Goal: Task Accomplishment & Management: Use online tool/utility

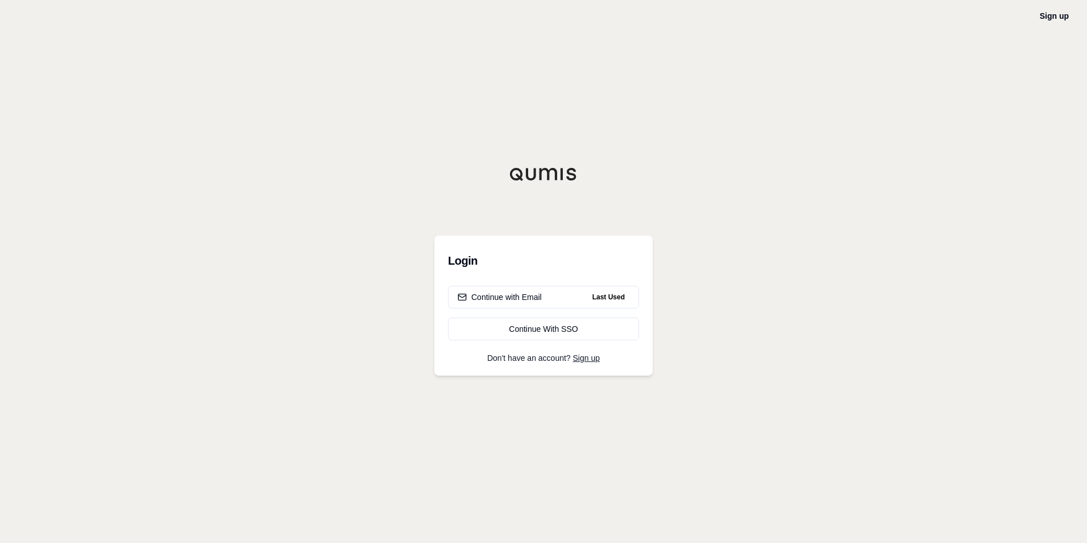
click at [540, 308] on div "Continue with Email Last Used Continue With SSO" at bounding box center [543, 313] width 191 height 55
click at [540, 307] on button "Continue with Email Last Used" at bounding box center [543, 297] width 191 height 23
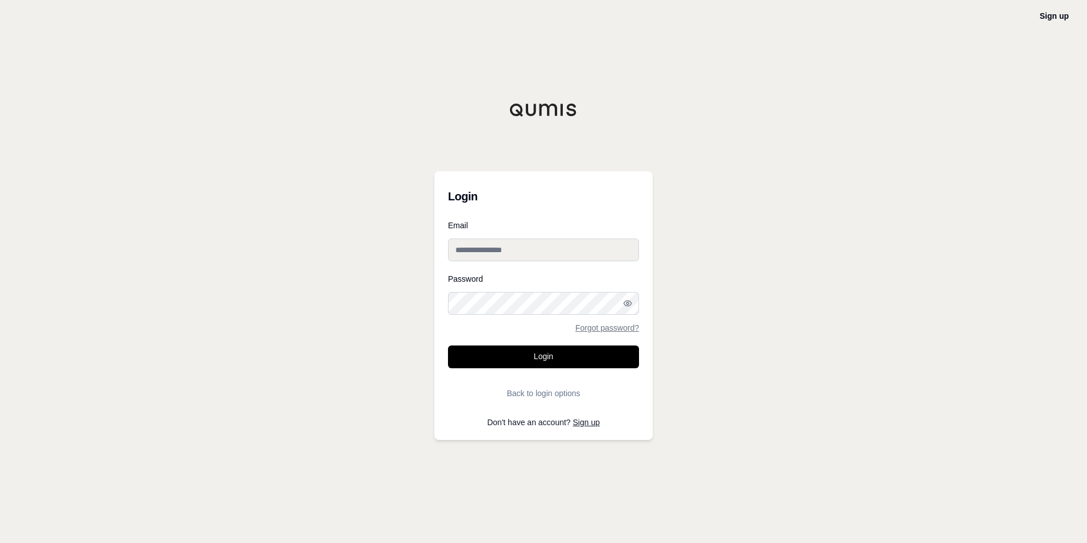
type input "**********"
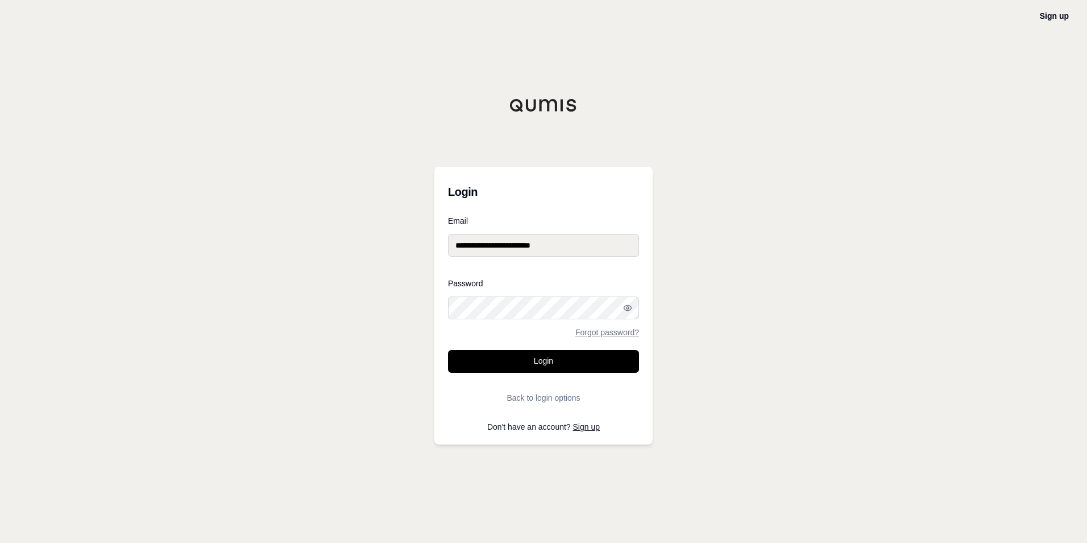
click at [506, 243] on input "**********" at bounding box center [543, 245] width 191 height 23
click at [584, 208] on div "**********" at bounding box center [544, 306] width 218 height 278
click at [562, 353] on button "Login" at bounding box center [543, 361] width 191 height 23
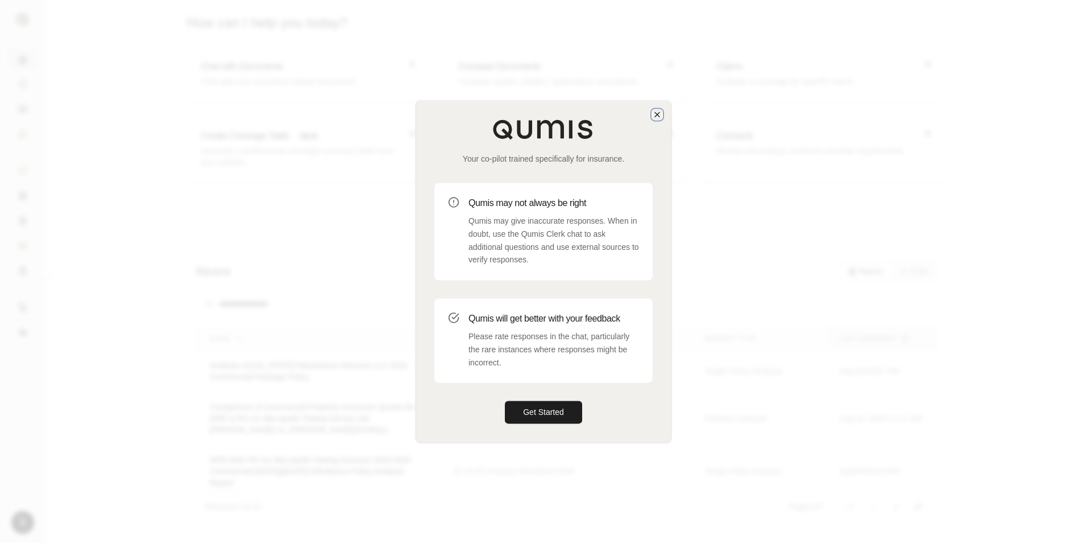
click at [655, 114] on icon "button" at bounding box center [657, 114] width 9 height 9
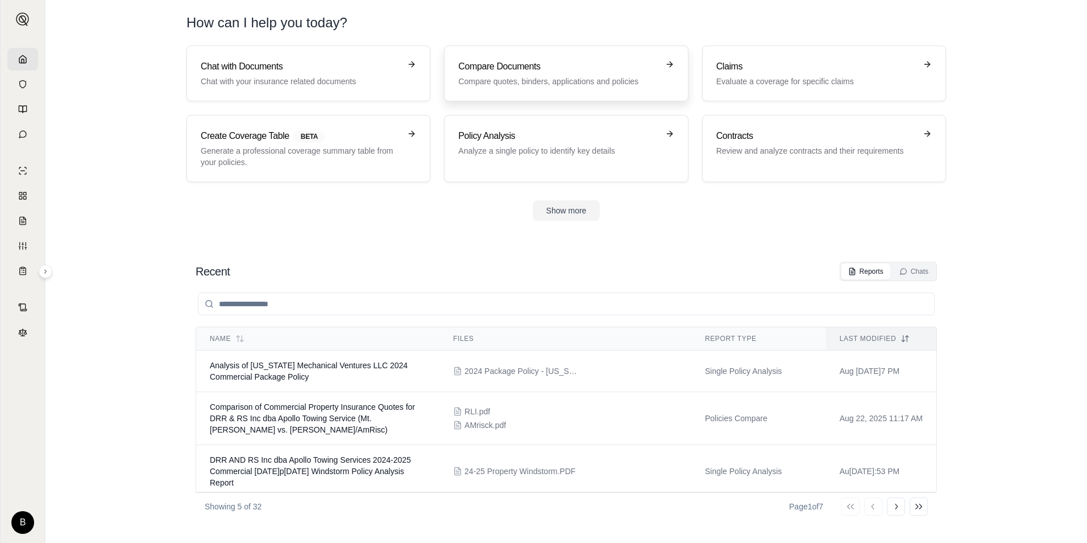
click at [554, 68] on h3 "Compare Documents" at bounding box center [558, 67] width 200 height 14
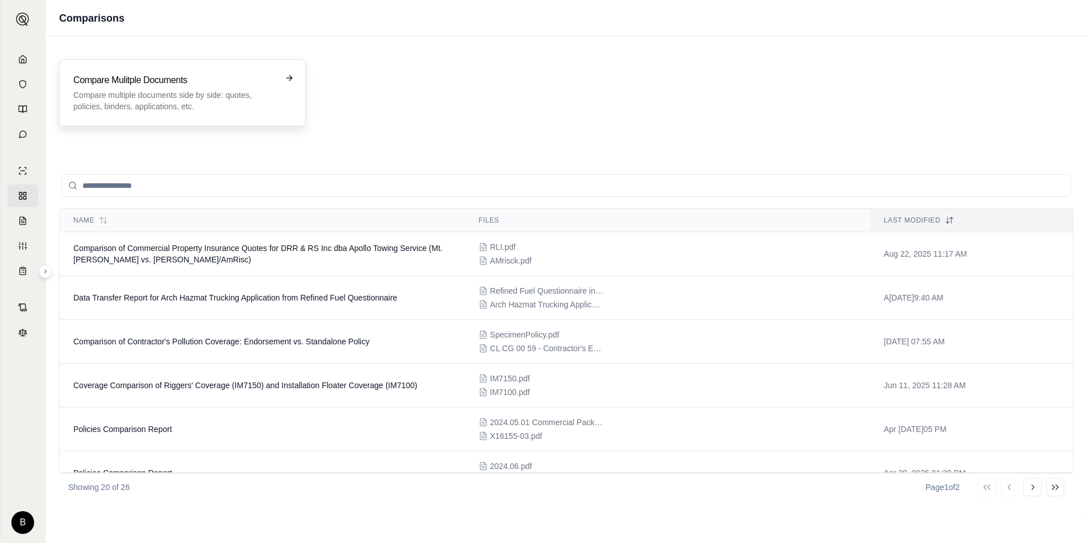
click at [183, 91] on p "Compare multiple documents side by side: quotes, policies, binders, application…" at bounding box center [174, 100] width 202 height 23
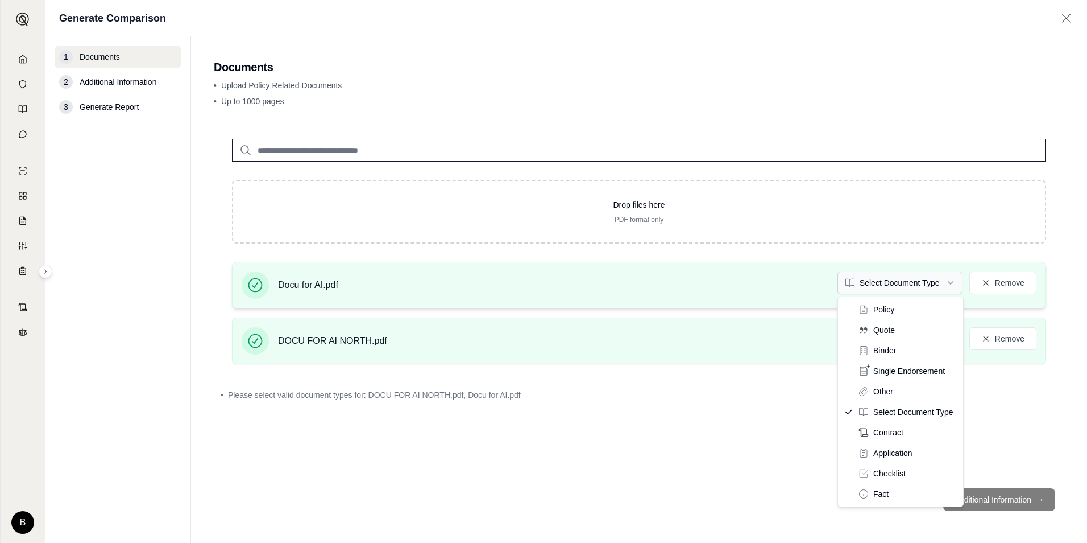
click at [889, 287] on html "B Generate Comparison 1 Documents 2 Additional Information 3 Generate Report Do…" at bounding box center [543, 271] width 1087 height 543
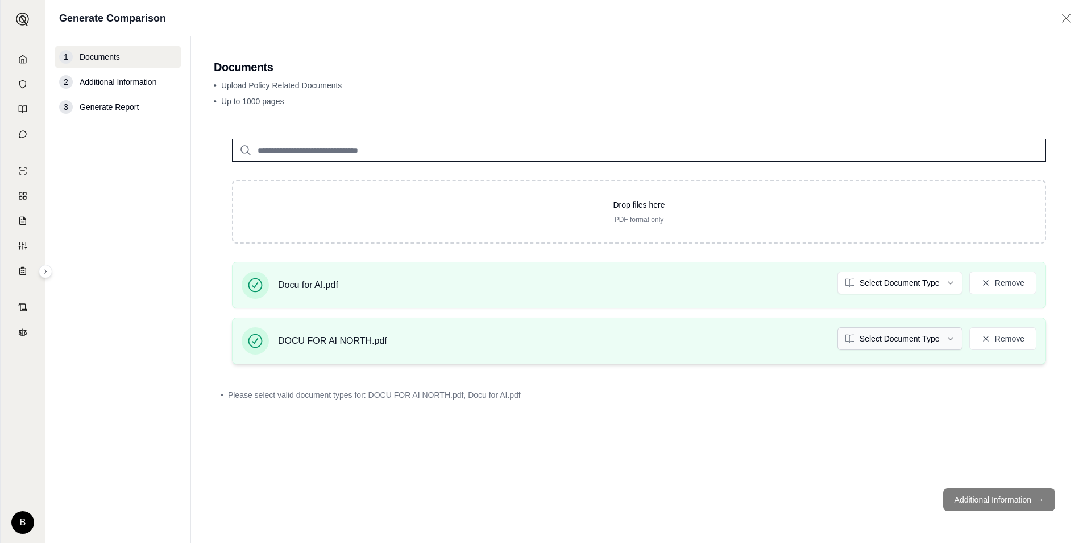
click at [894, 342] on html "B Generate Comparison 1 Documents 2 Additional Information 3 Generate Report Do…" at bounding box center [543, 271] width 1087 height 543
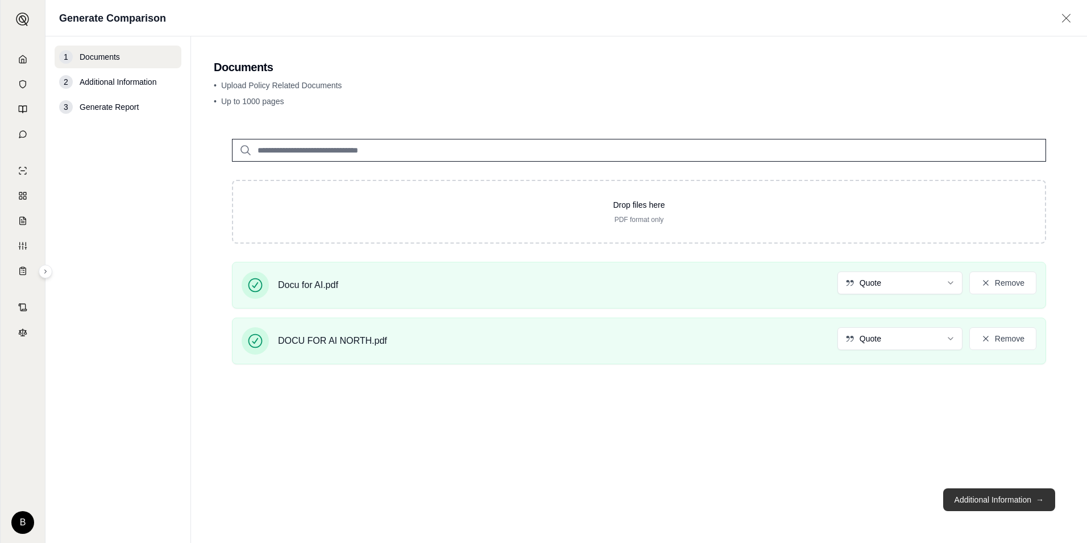
click at [987, 499] on button "Additional Information →" at bounding box center [1000, 499] width 112 height 23
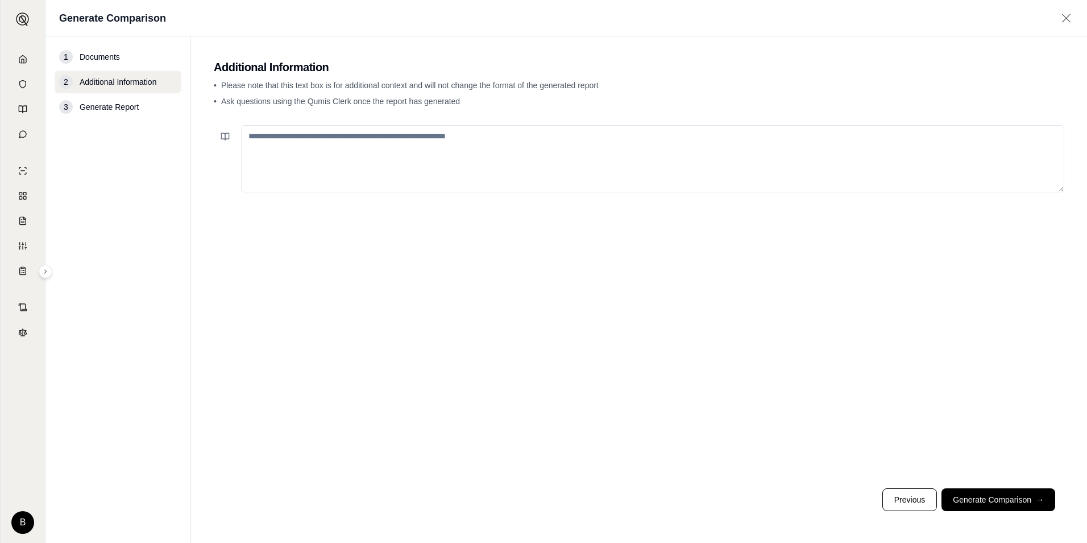
click at [503, 169] on textarea at bounding box center [653, 158] width 824 height 67
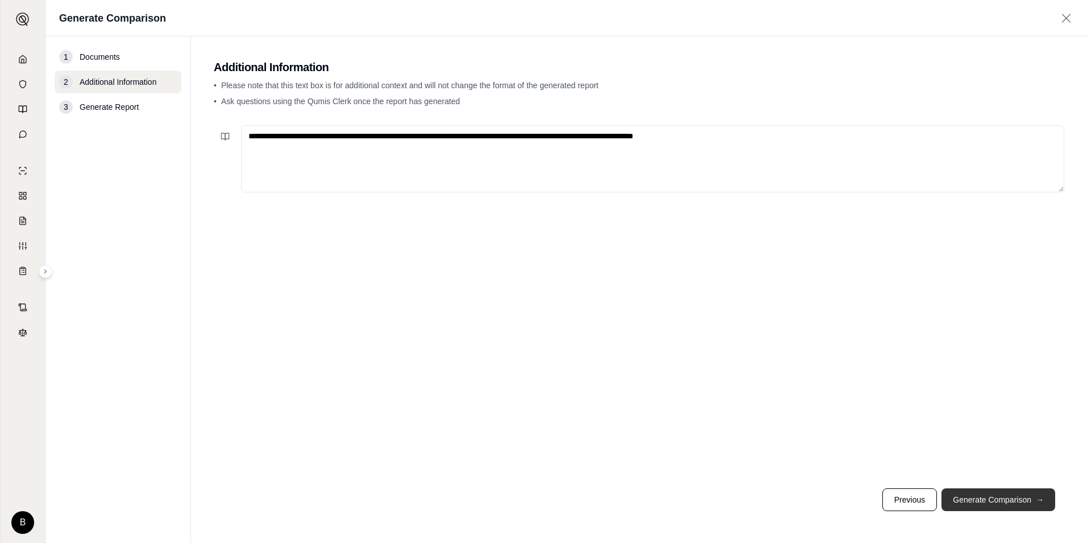
type textarea "**********"
click at [1010, 501] on button "Generate Comparison →" at bounding box center [999, 499] width 114 height 23
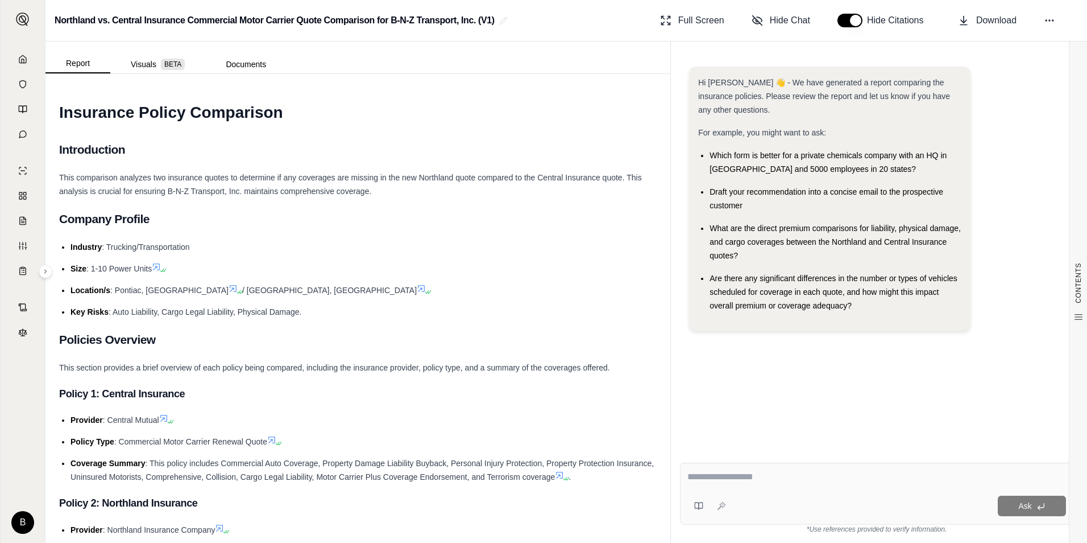
click at [403, 278] on ul "Industry : Trucking/Transportation Size : 1-10 Power Units Location/s : [GEOGRA…" at bounding box center [358, 279] width 598 height 78
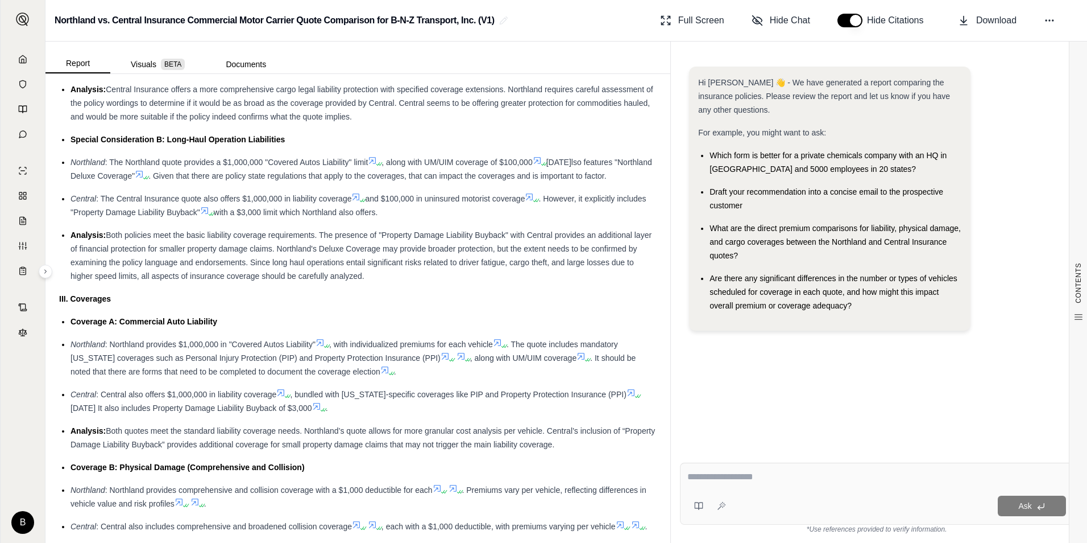
scroll to position [1024, 0]
click at [790, 474] on textarea at bounding box center [877, 477] width 379 height 14
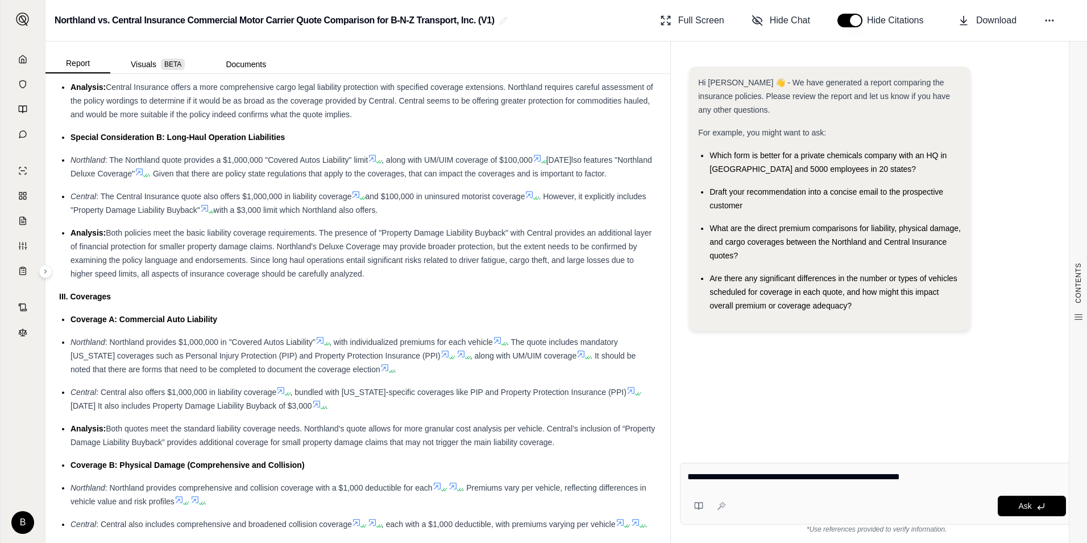
type textarea "**********"
click at [876, 430] on div "Hi [PERSON_NAME] 👋 - We have generated a report comparing the insurance policie…" at bounding box center [877, 250] width 394 height 387
click at [1044, 502] on icon at bounding box center [1041, 506] width 9 height 9
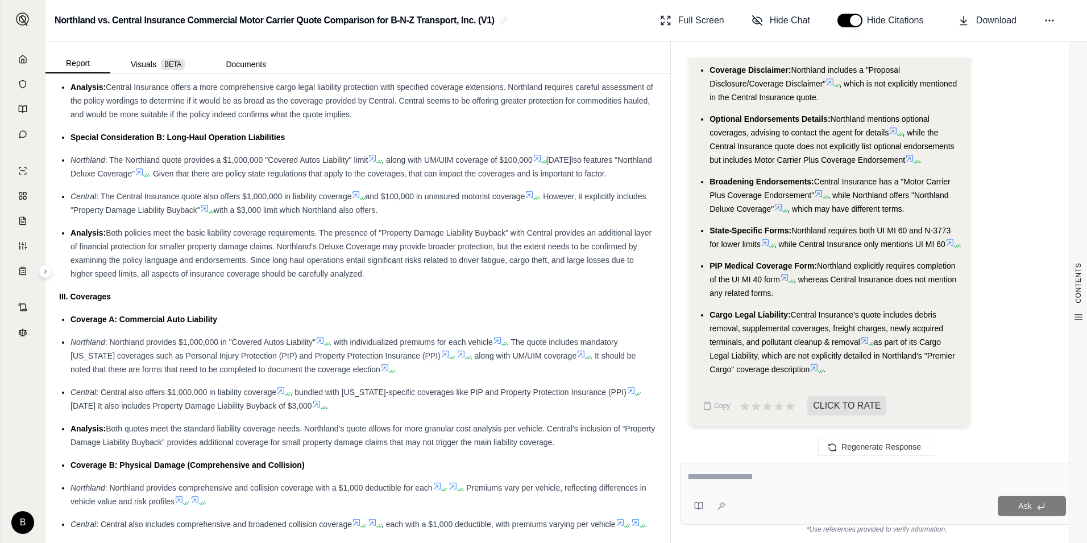
scroll to position [1097, 0]
click at [814, 477] on textarea at bounding box center [877, 477] width 379 height 14
type textarea "**********"
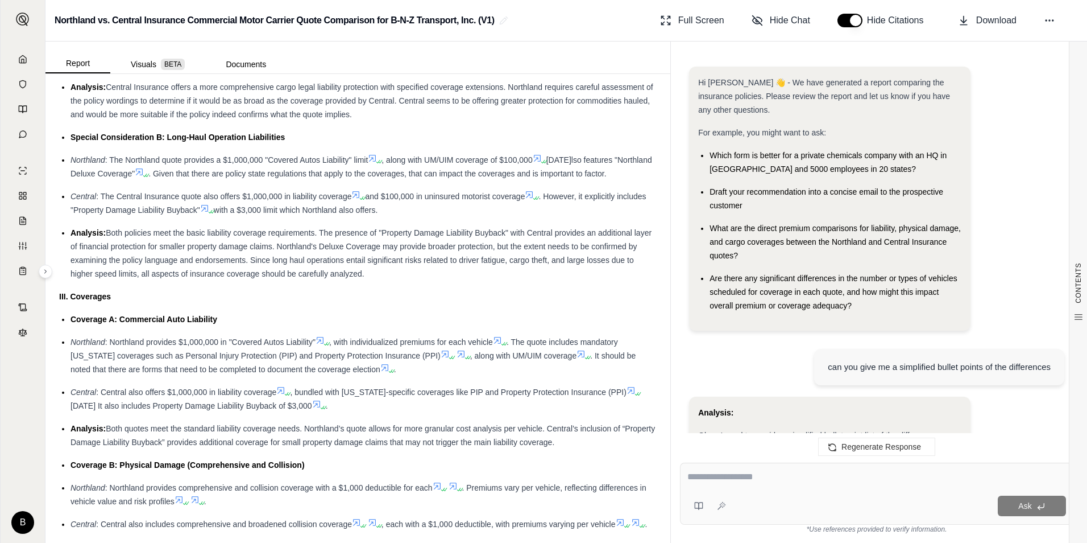
scroll to position [2174, 0]
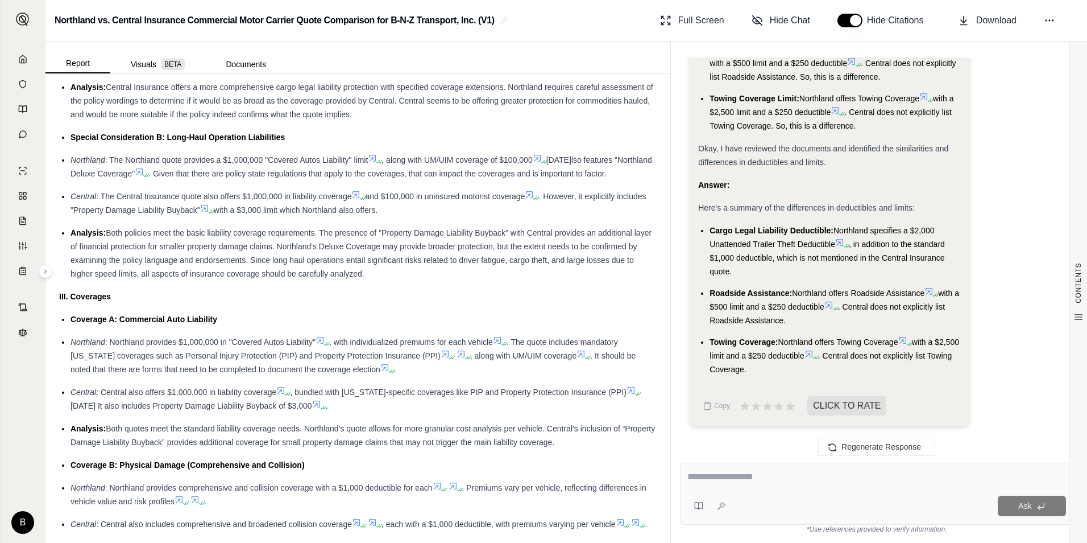
click at [805, 472] on textarea at bounding box center [877, 477] width 379 height 14
type textarea "**********"
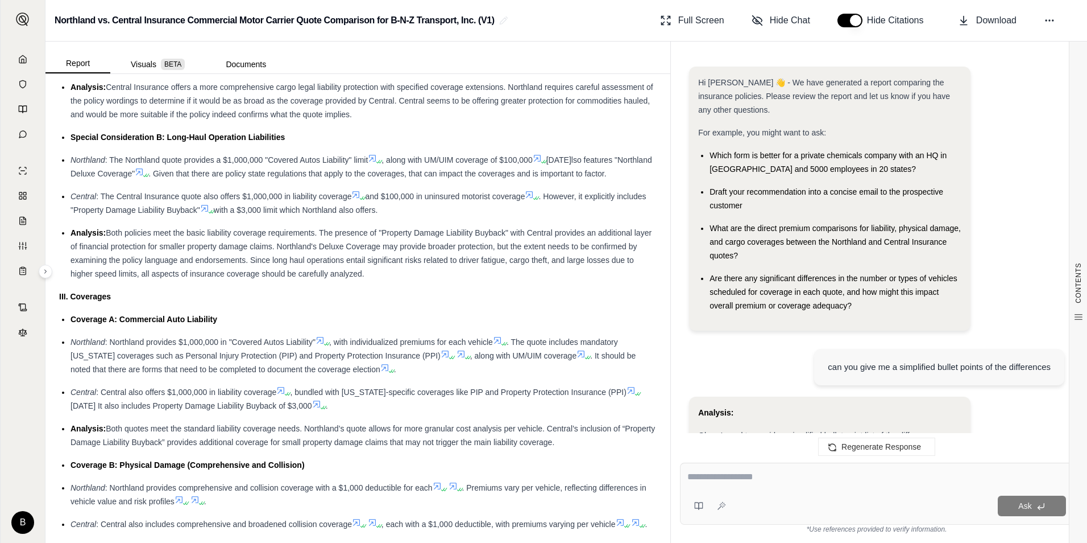
scroll to position [3630, 0]
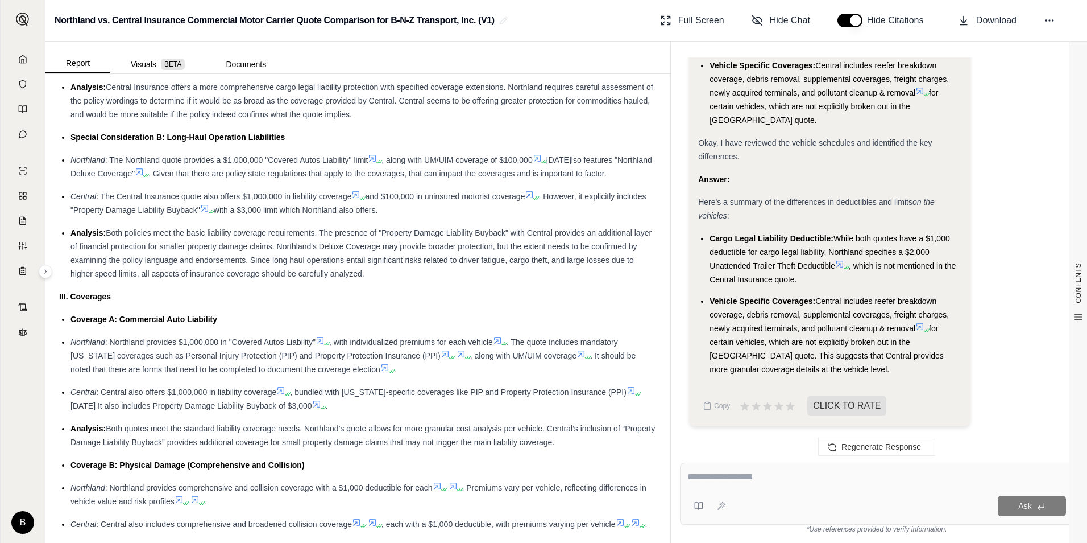
click at [763, 460] on div "Ask *Use references provided to verify information." at bounding box center [877, 497] width 412 height 89
click at [785, 470] on textarea at bounding box center [877, 477] width 379 height 14
click at [785, 473] on textarea at bounding box center [877, 477] width 379 height 14
type textarea "**********"
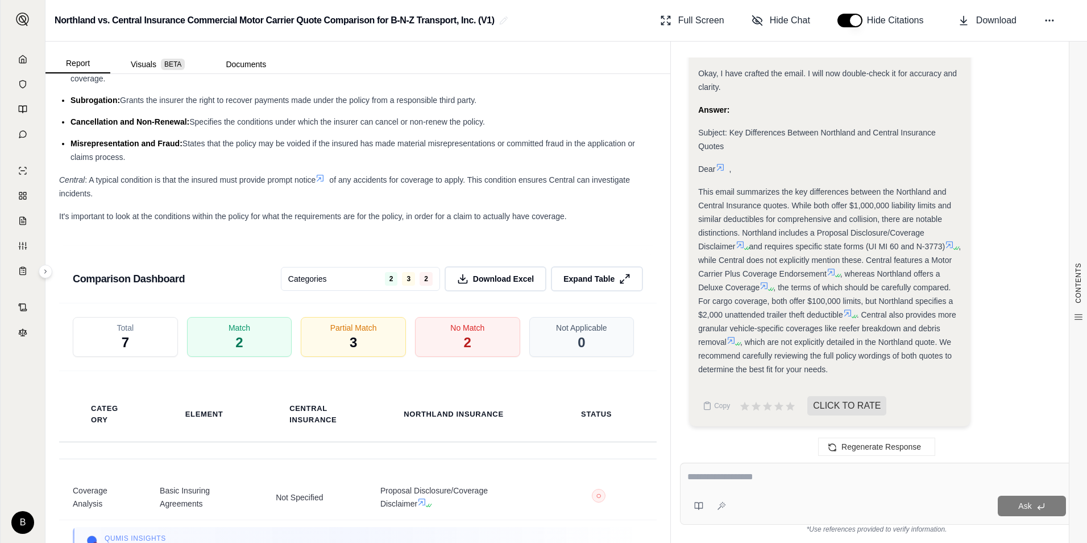
scroll to position [1991, 0]
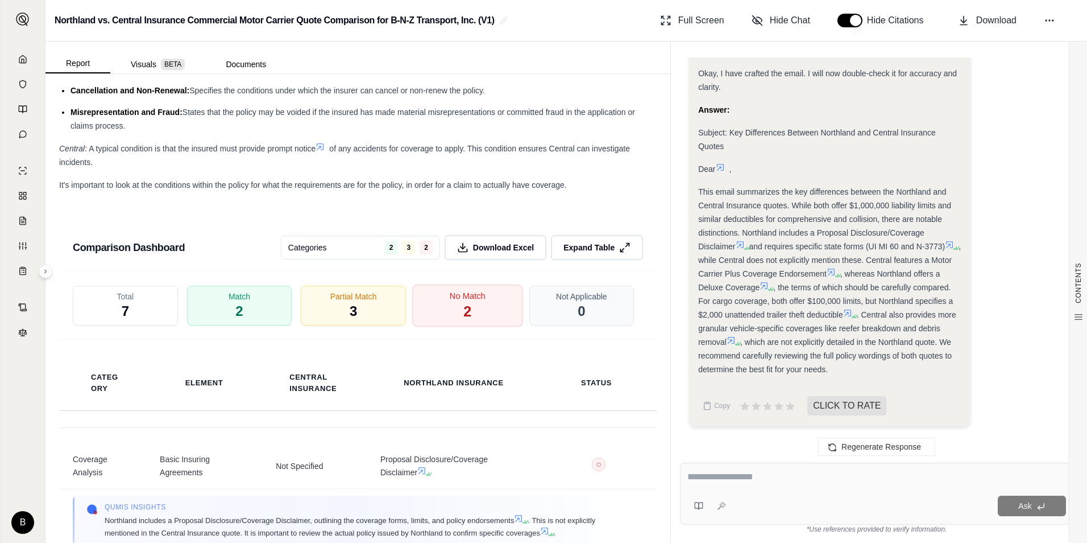
click at [453, 321] on div "No Match 2" at bounding box center [467, 305] width 110 height 42
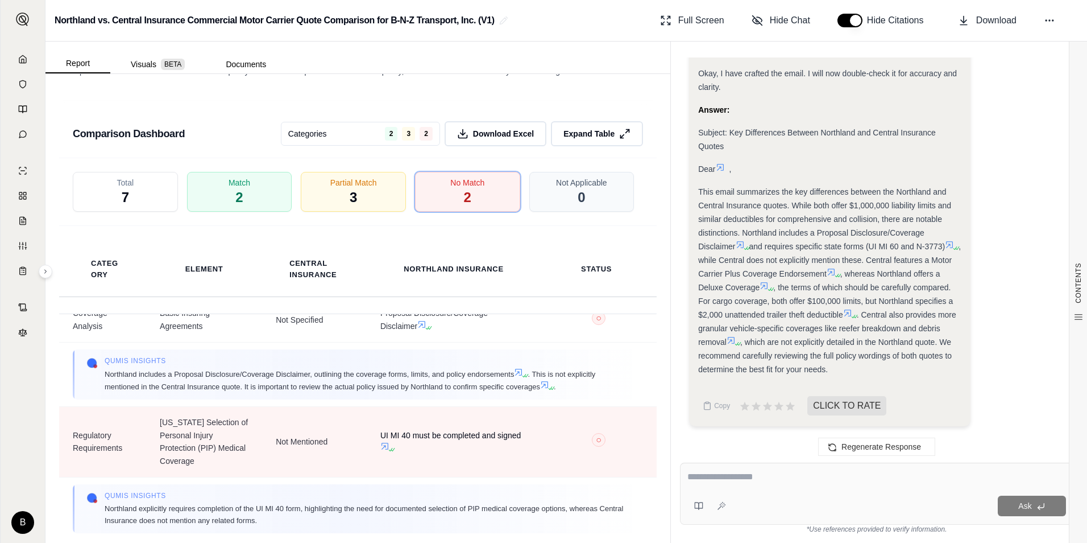
scroll to position [0, 0]
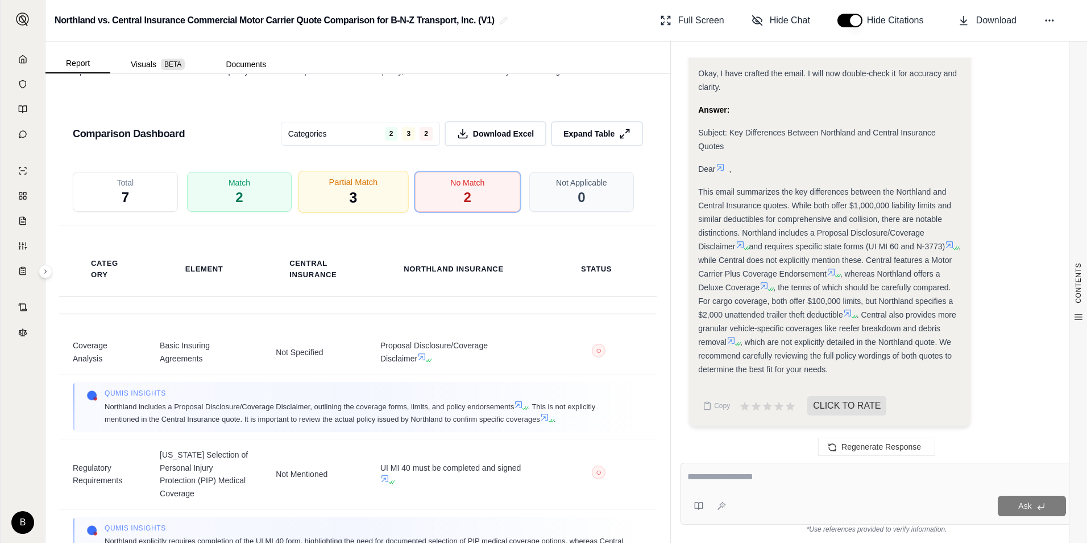
click at [377, 213] on div "Partial Match 3" at bounding box center [354, 192] width 110 height 42
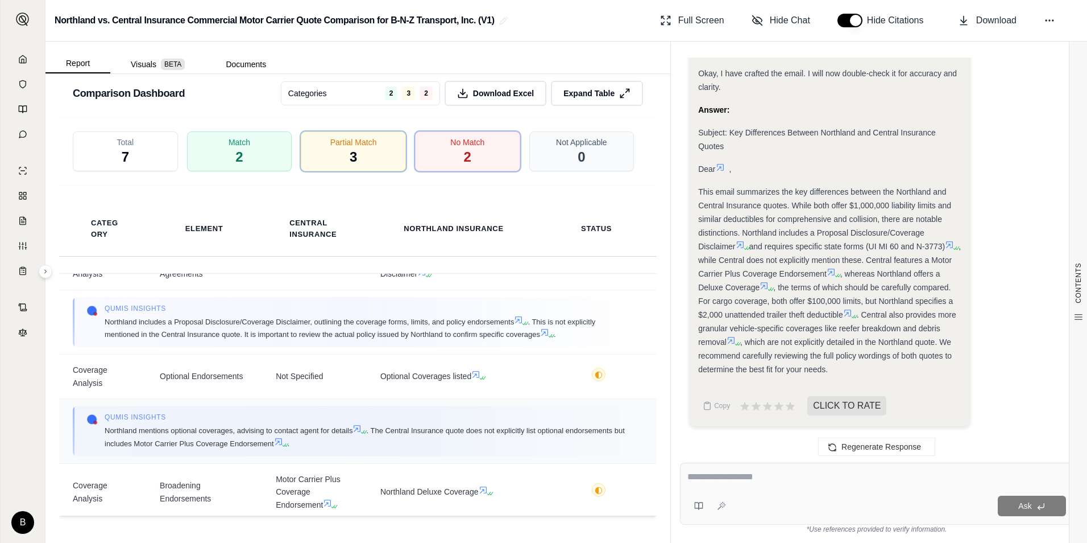
scroll to position [57, 0]
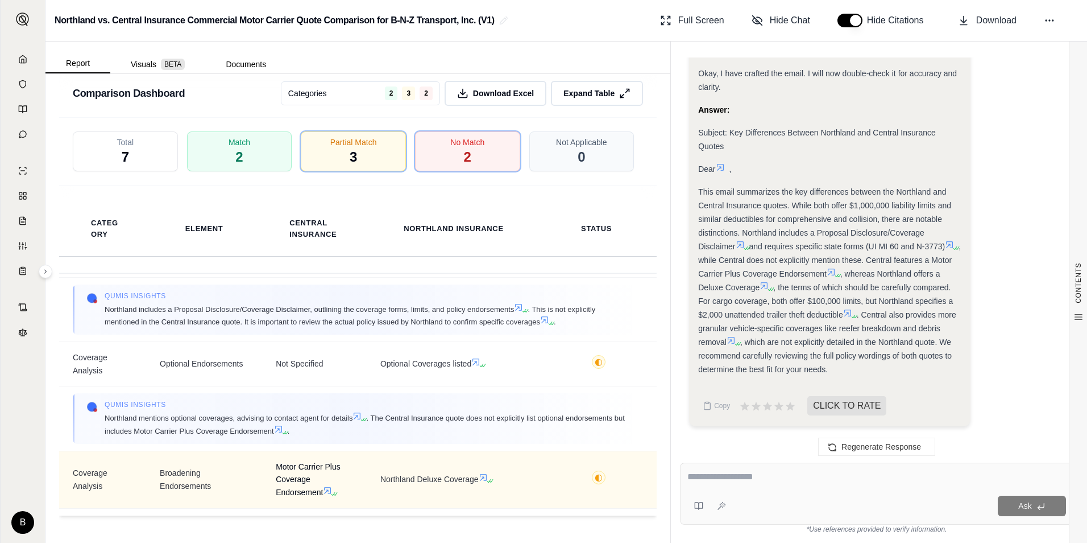
click at [325, 489] on icon at bounding box center [327, 490] width 9 height 9
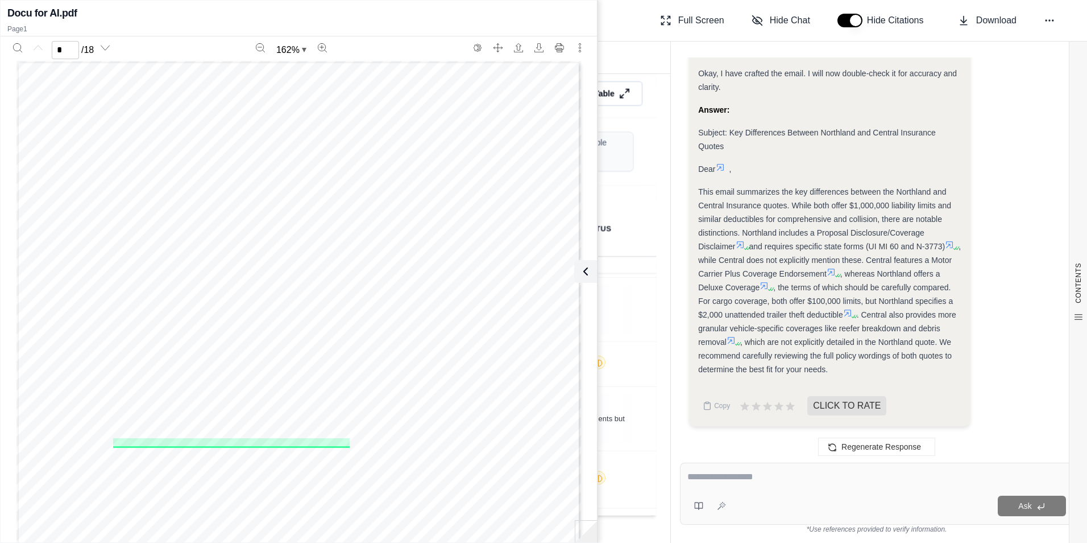
click at [608, 38] on div "Northland vs. Central Insurance Commercial Motor Carrier Quote Comparison for B…" at bounding box center [566, 21] width 1042 height 42
click at [586, 276] on icon at bounding box center [584, 271] width 14 height 14
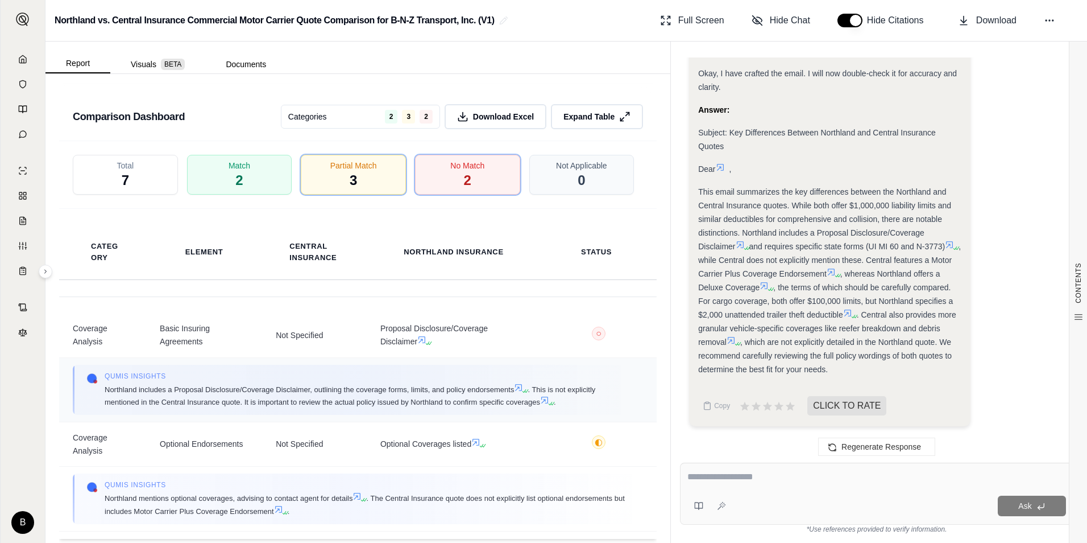
scroll to position [2101, 0]
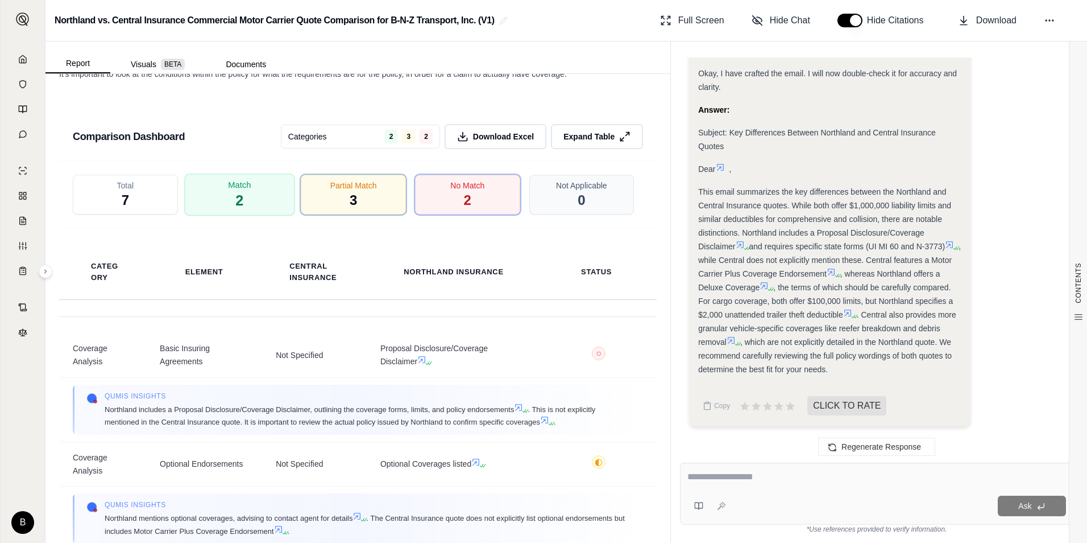
click at [270, 210] on div "Match 2" at bounding box center [239, 194] width 110 height 42
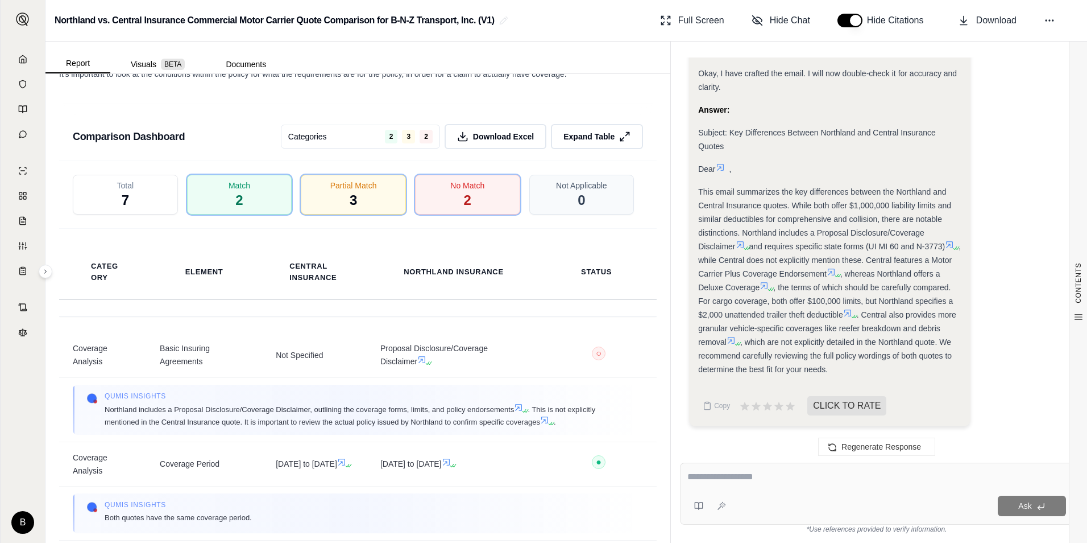
click at [163, 214] on div "Total 7" at bounding box center [125, 195] width 105 height 40
click at [122, 209] on span "7" at bounding box center [125, 200] width 7 height 18
click at [552, 216] on div "Not Applicable 0" at bounding box center [582, 194] width 110 height 42
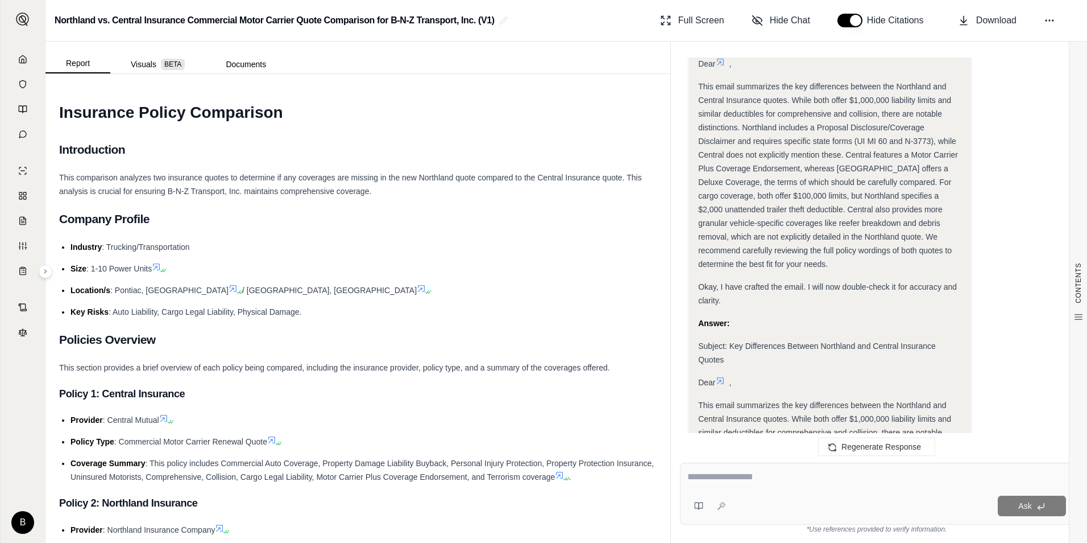
scroll to position [4123, 0]
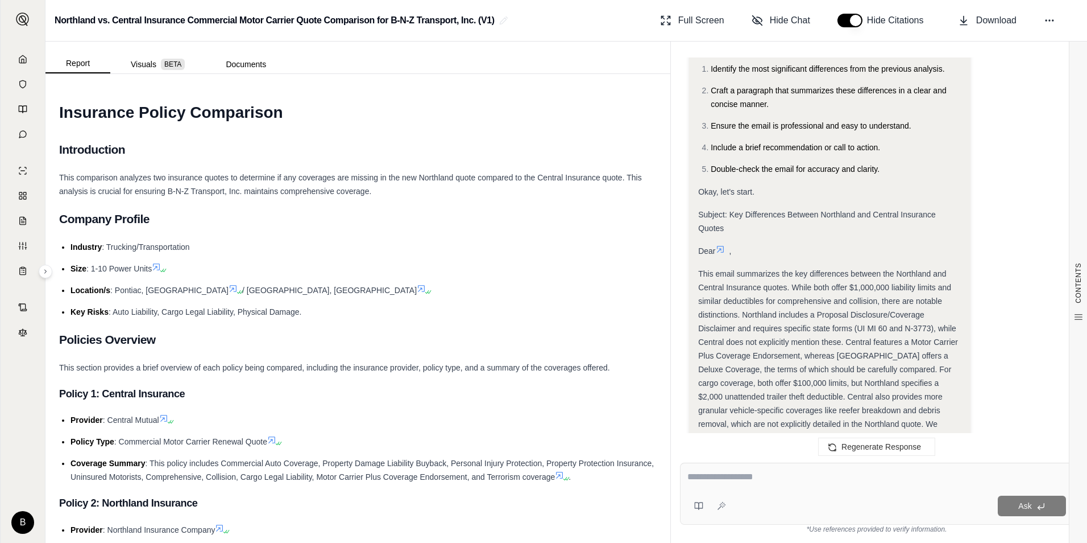
click at [437, 23] on h2 "Northland vs. Central Insurance Commercial Motor Carrier Quote Comparison for B…" at bounding box center [275, 20] width 440 height 20
click at [992, 31] on button "Download" at bounding box center [988, 20] width 68 height 23
drag, startPoint x: 226, startPoint y: 188, endPoint x: 206, endPoint y: 175, distance: 23.7
click at [226, 188] on span "This comparison analyzes two insurance quotes to determine if any coverages are…" at bounding box center [350, 184] width 583 height 23
click at [245, 60] on button "Documents" at bounding box center [245, 64] width 81 height 18
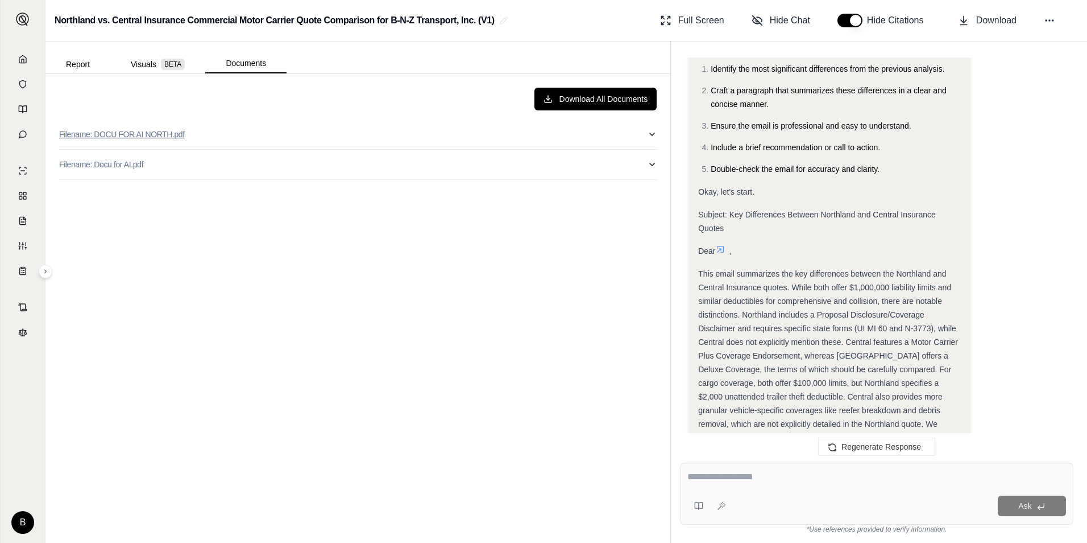
click at [148, 134] on p "Filename: DOCU FOR AI NORTH.pdf" at bounding box center [122, 134] width 126 height 11
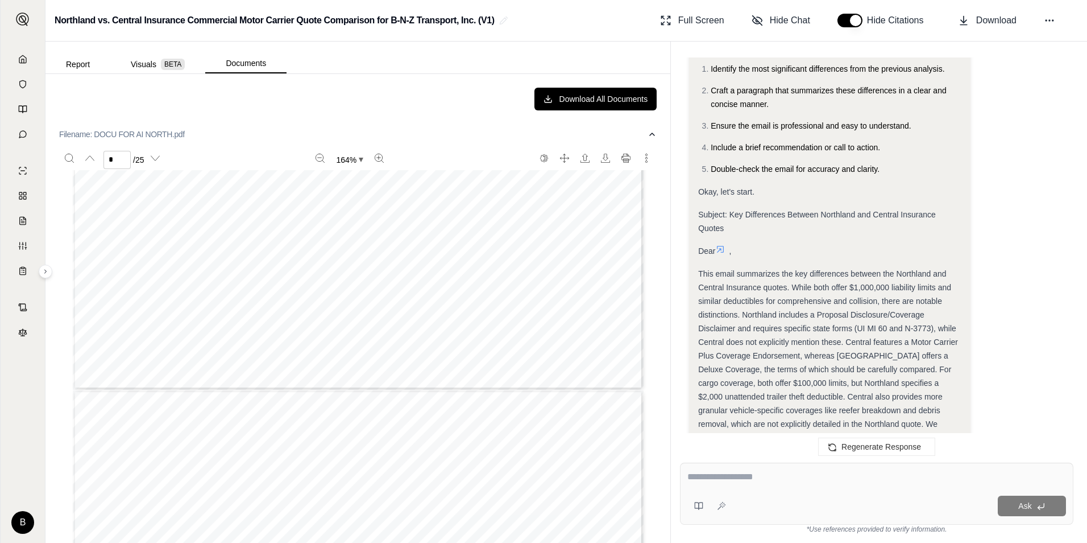
scroll to position [3754, 0]
type input "*"
click at [237, 340] on div "                                        …" at bounding box center [358, 479] width 571 height 739
type input "****"
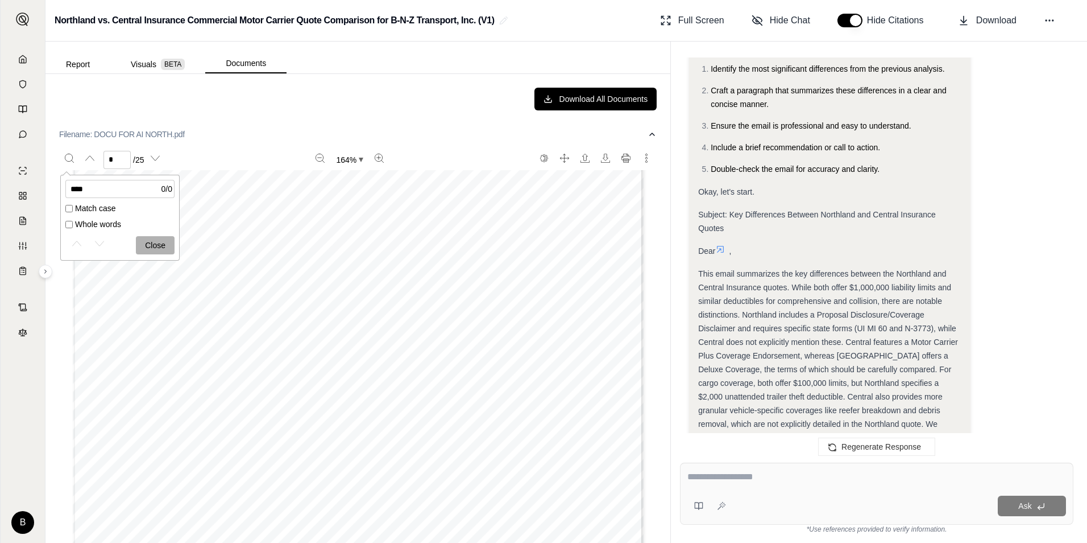
click at [324, 232] on span "-" at bounding box center [330, 207] width 12 height 179
click at [146, 248] on button "Close" at bounding box center [155, 245] width 39 height 18
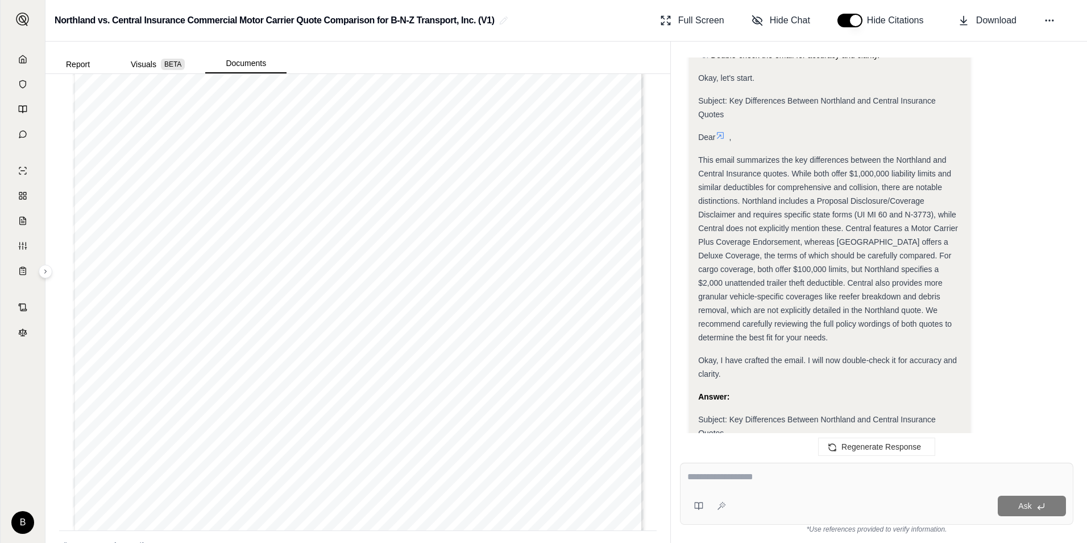
scroll to position [2065, 0]
type input "*"
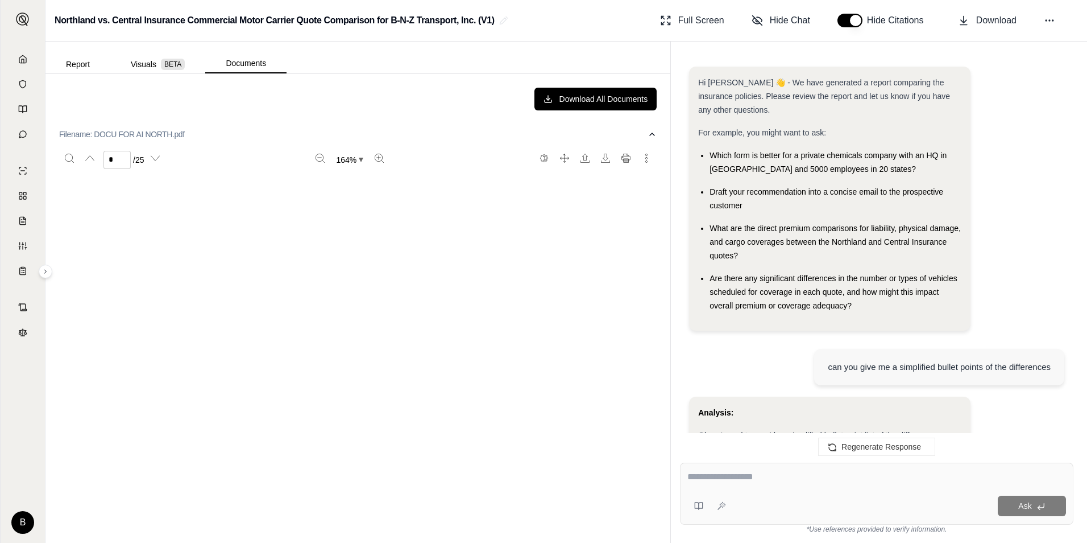
scroll to position [4237, 0]
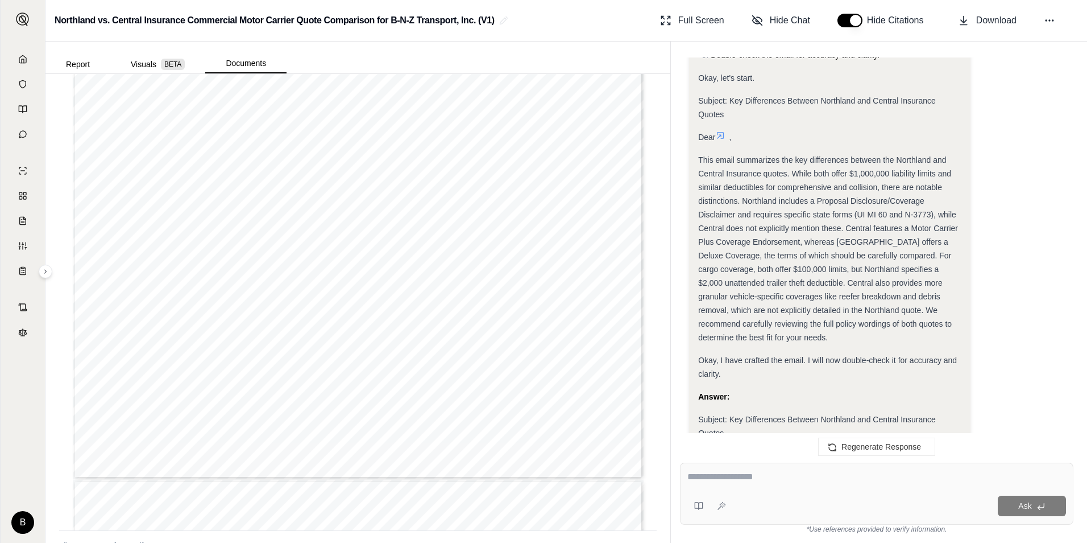
click at [563, 207] on span "Page 6" at bounding box center [539, 284] width 93 height 154
